Goal: Information Seeking & Learning: Find specific fact

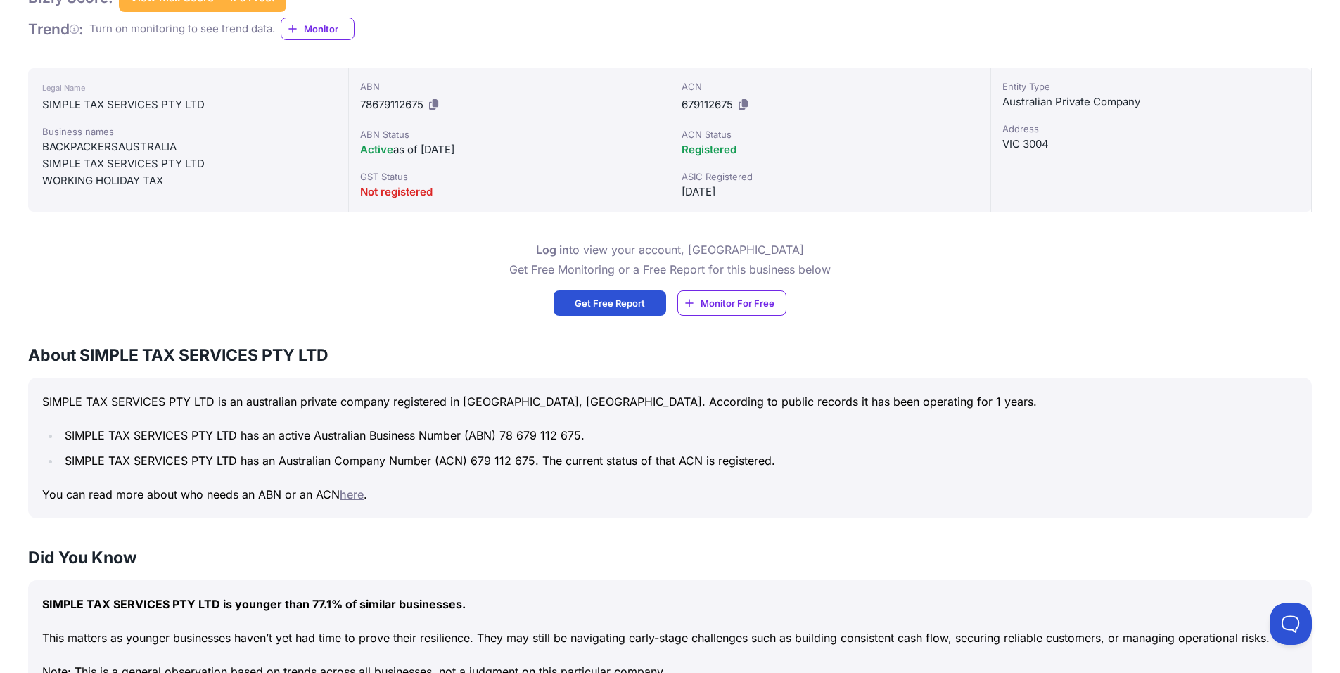
scroll to position [256, 0]
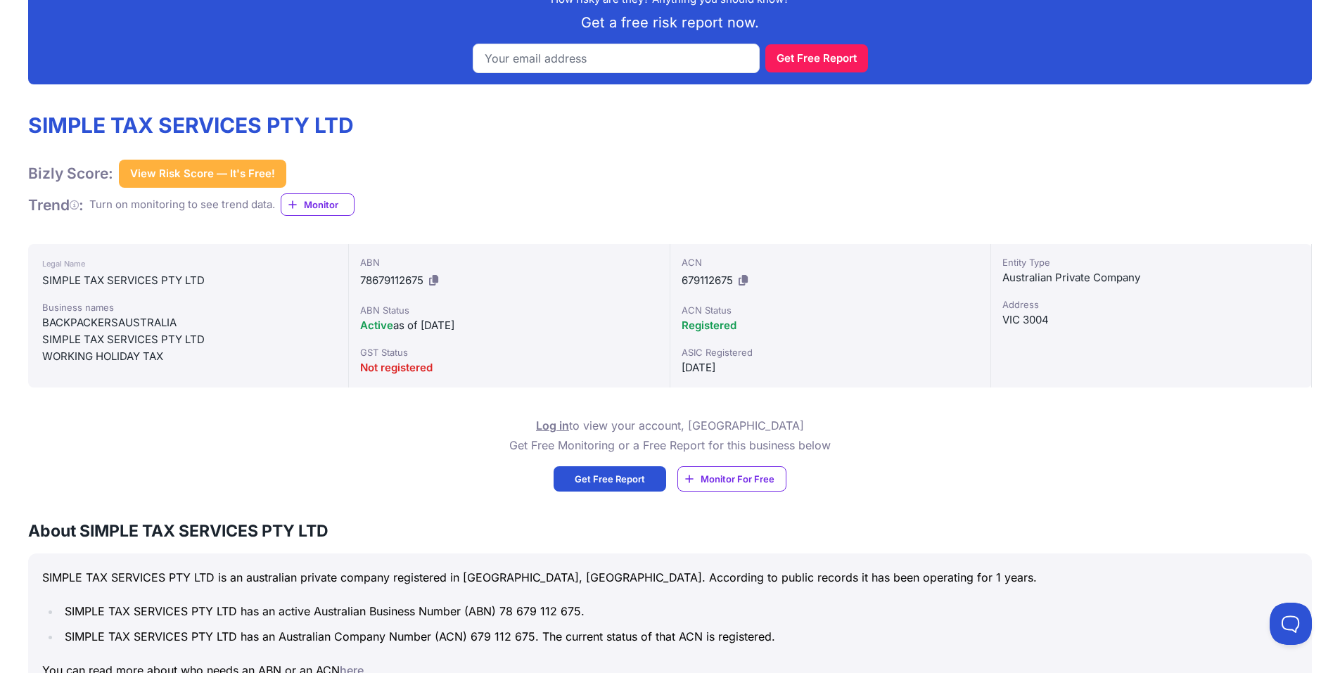
click at [437, 281] on icon at bounding box center [433, 280] width 9 height 11
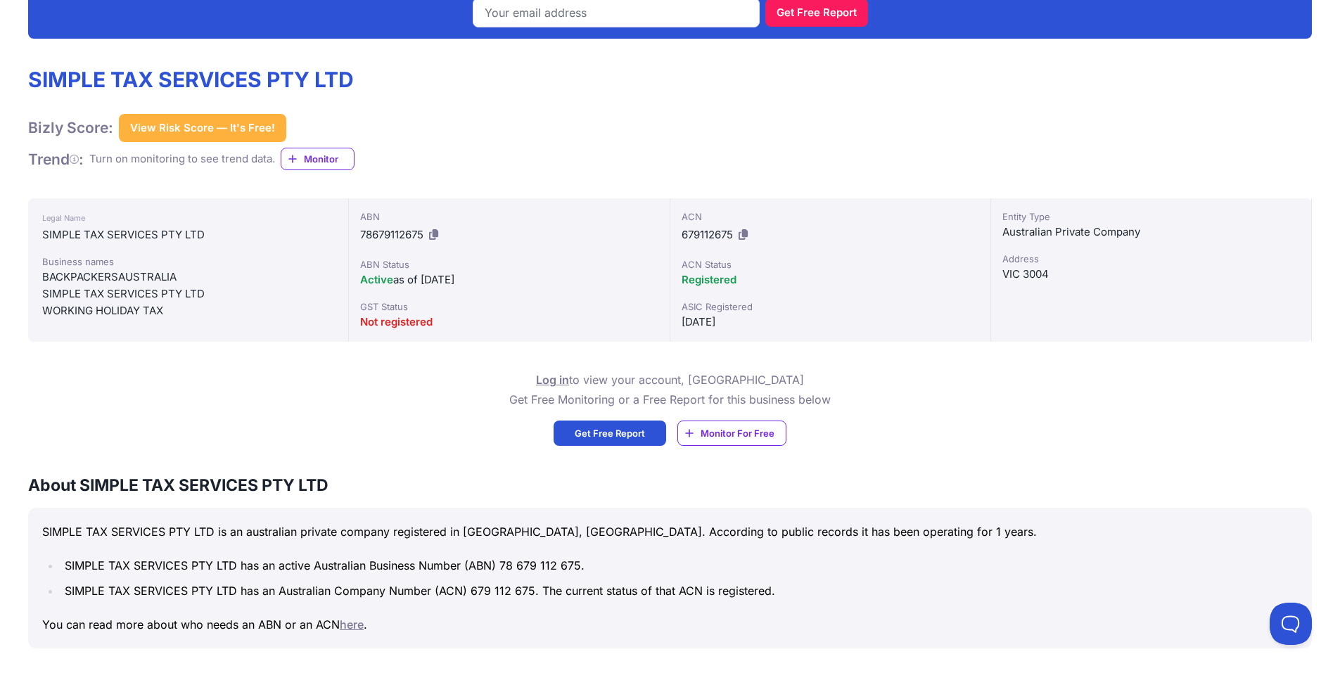
scroll to position [326, 0]
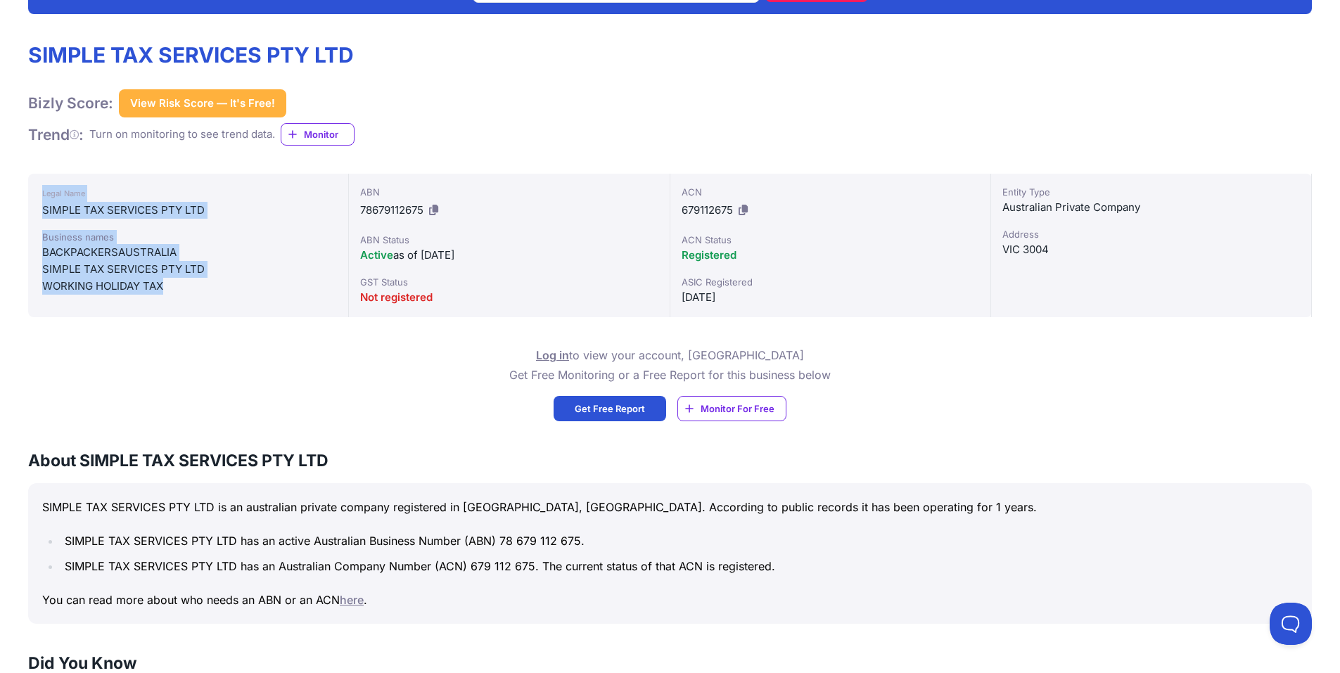
drag, startPoint x: 186, startPoint y: 296, endPoint x: 18, endPoint y: 195, distance: 196.8
copy div "Legal Name SIMPLE TAX SERVICES PTY LTD Business names BACKPACKERSAUSTRALIA SIMP…"
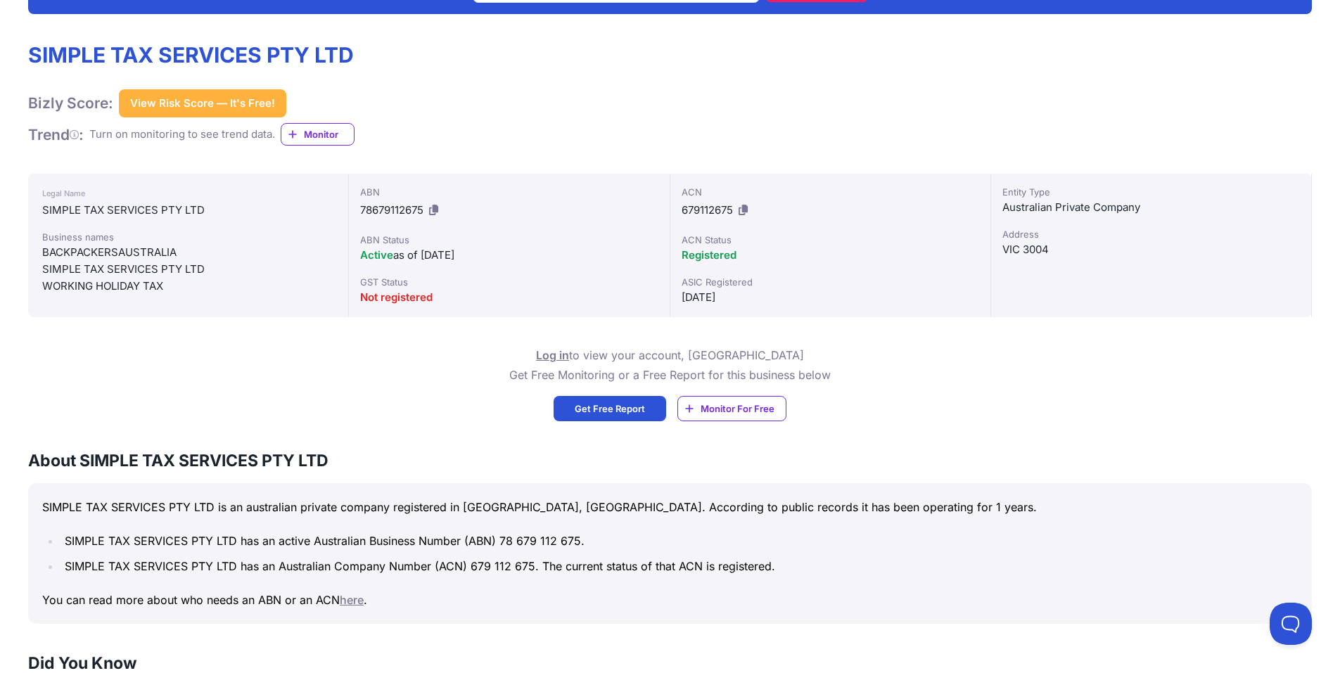
click at [479, 348] on div "Log in to view your account, OR Get Free Monitoring or a Free Report for this b…" at bounding box center [669, 383] width 1283 height 76
drag, startPoint x: 737, startPoint y: 296, endPoint x: 662, endPoint y: 302, distance: 74.8
click at [662, 302] on div "Legal Name SIMPLE TAX SERVICES PTY LTD Business names BACKPACKERSAUSTRALIA SIMP…" at bounding box center [669, 245] width 1283 height 143
click at [645, 300] on div "Not registered" at bounding box center [508, 297] width 297 height 17
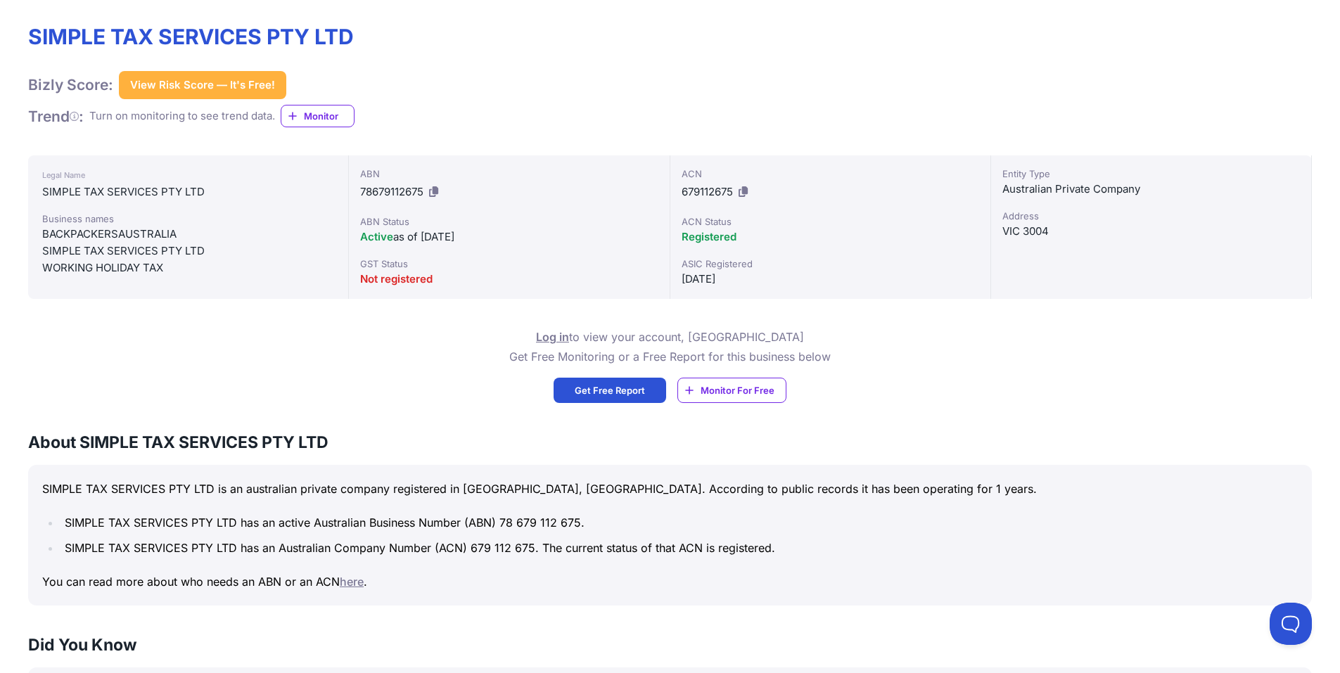
scroll to position [352, 0]
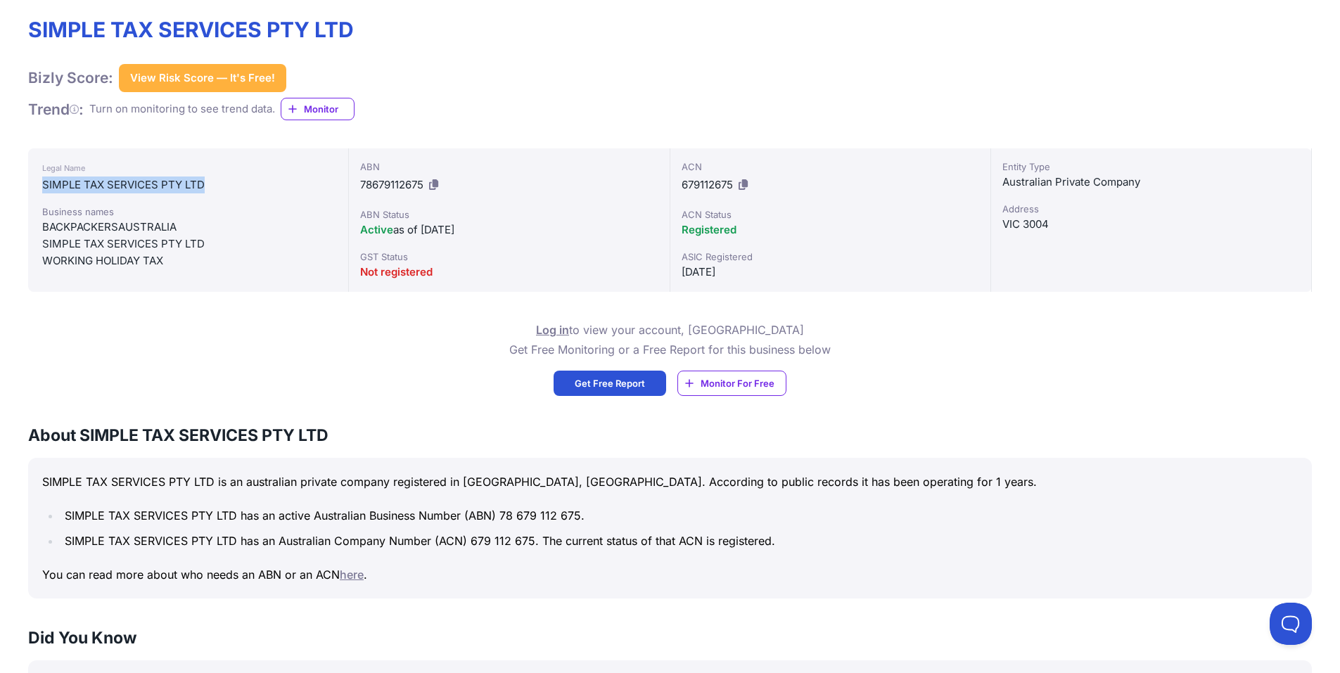
drag, startPoint x: 207, startPoint y: 186, endPoint x: 6, endPoint y: 191, distance: 201.2
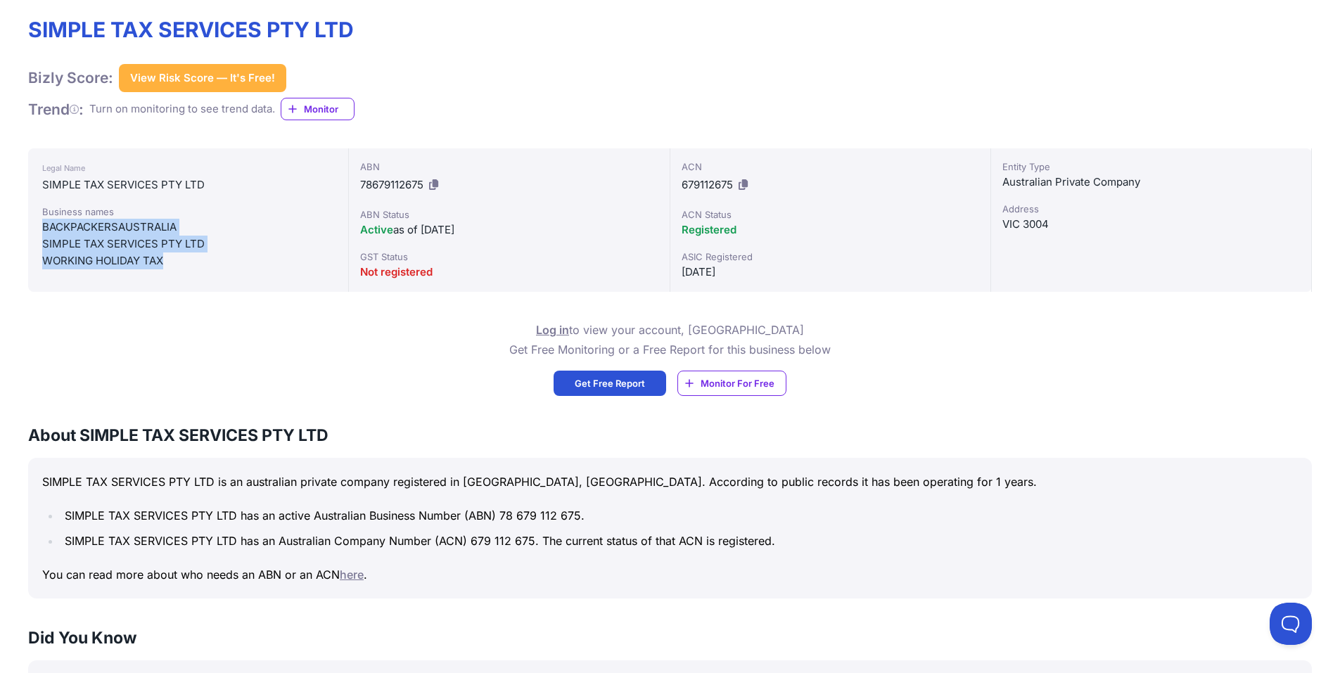
drag, startPoint x: 188, startPoint y: 261, endPoint x: 8, endPoint y: 236, distance: 182.5
copy div "BACKPACKERSAUSTRALIA SIMPLE TAX SERVICES PTY LTD WORKING HOLIDAY TAX"
